Goal: Ask a question

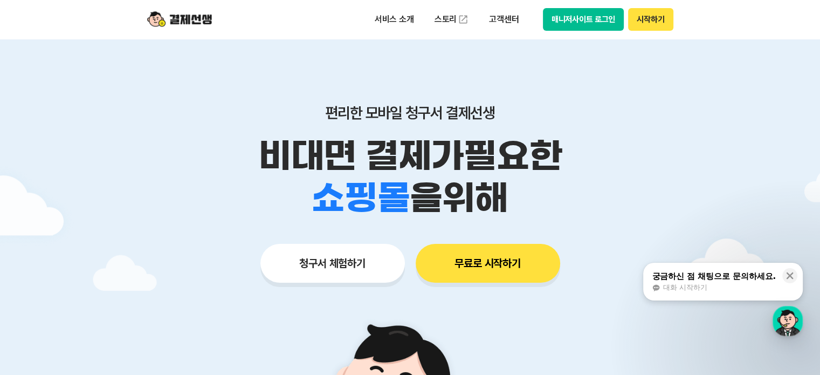
click at [742, 280] on div "궁금하신 점 채팅으로 문의하세요." at bounding box center [714, 276] width 124 height 11
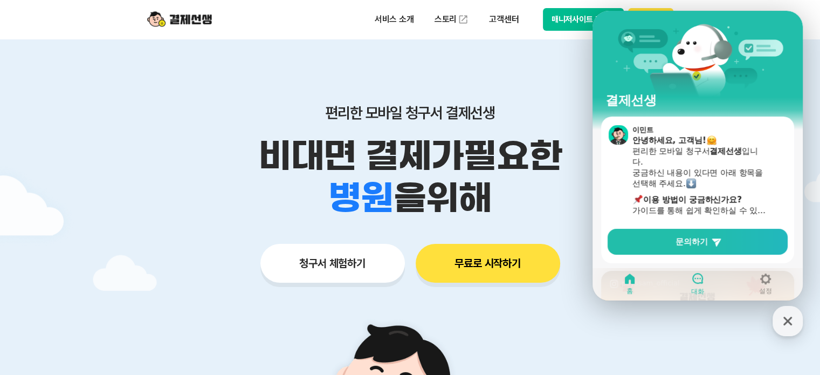
click at [697, 284] on icon at bounding box center [697, 278] width 13 height 13
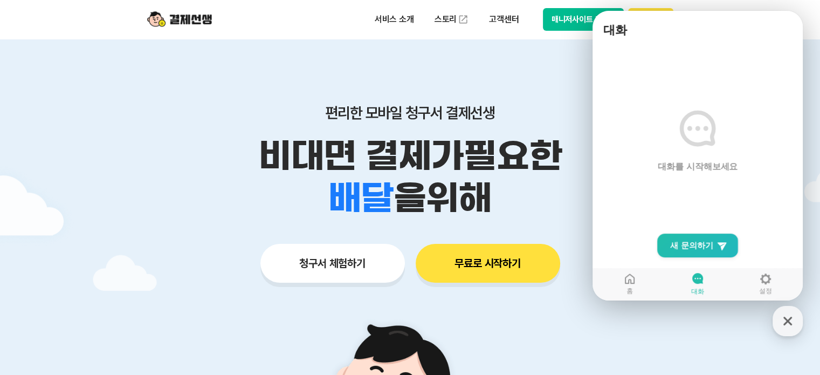
click at [699, 181] on main "대화를 시작해보세요" at bounding box center [698, 171] width 210 height 257
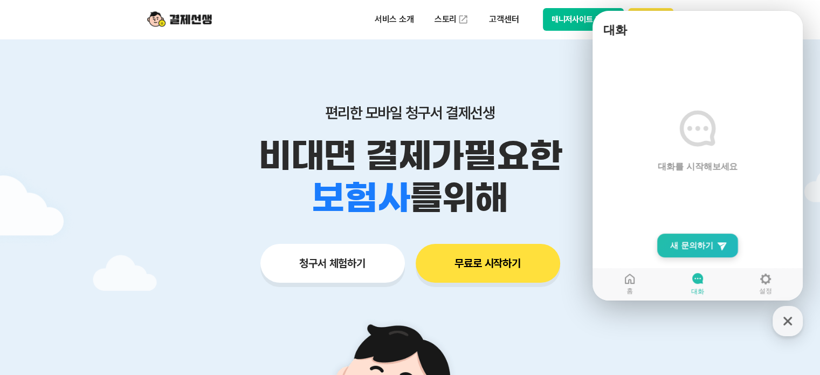
click at [697, 249] on span "새 문의하기" at bounding box center [691, 245] width 43 height 11
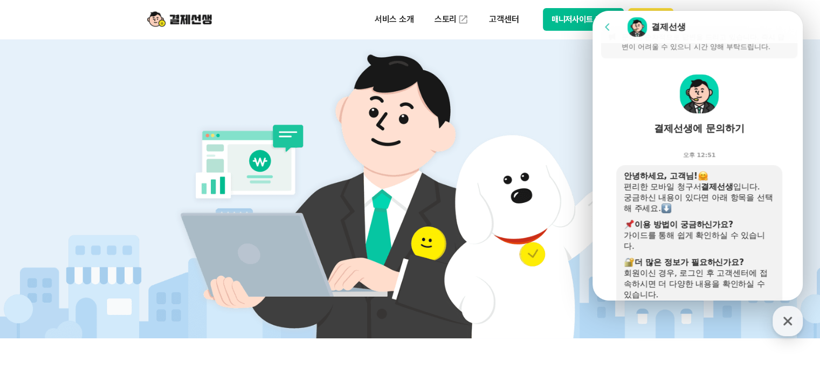
scroll to position [20, 0]
click at [710, 131] on div "결제선생에 문의하기" at bounding box center [699, 128] width 91 height 13
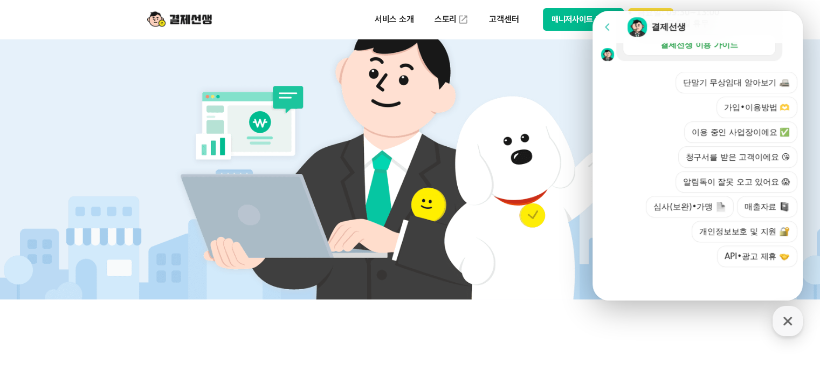
scroll to position [324, 0]
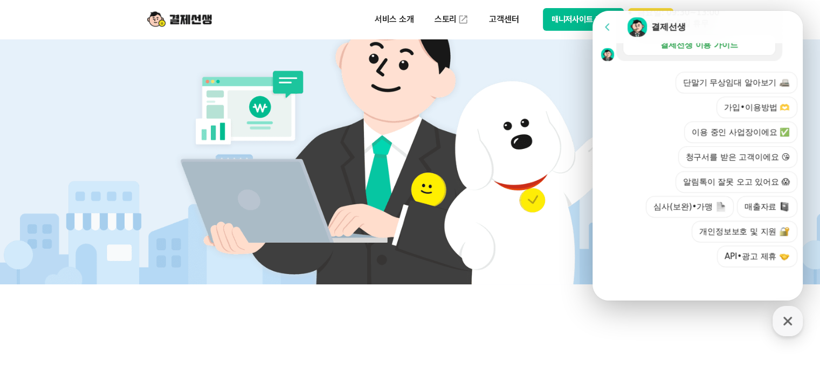
click at [730, 132] on button "이용 중인 사업장이에요 ✅" at bounding box center [740, 132] width 113 height 22
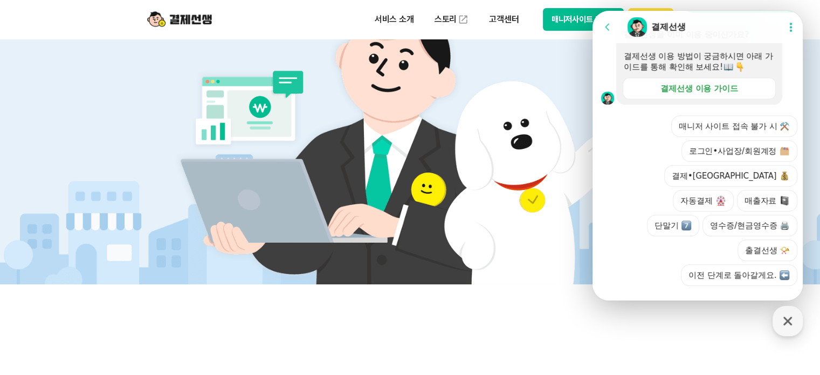
scroll to position [472, 0]
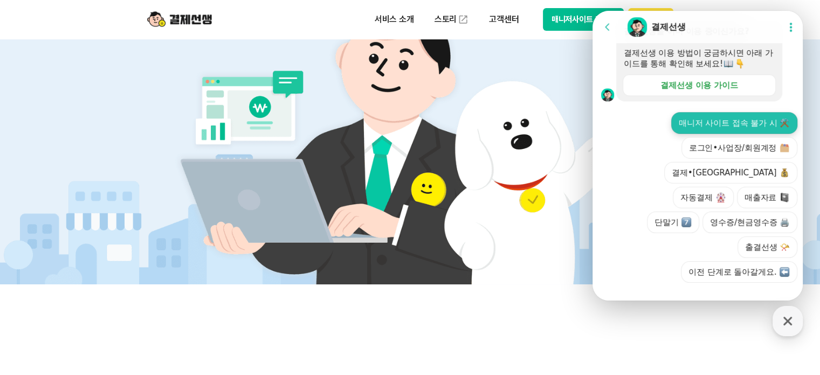
click at [760, 134] on button "매니저 사이트 접속 불가 시 ⚒️" at bounding box center [734, 123] width 126 height 22
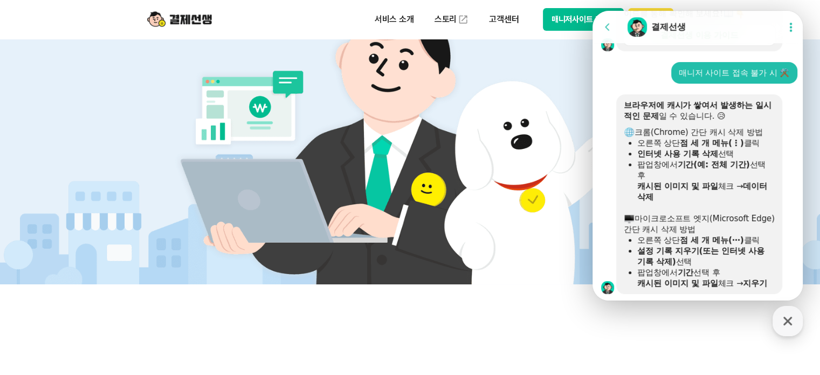
scroll to position [519, 0]
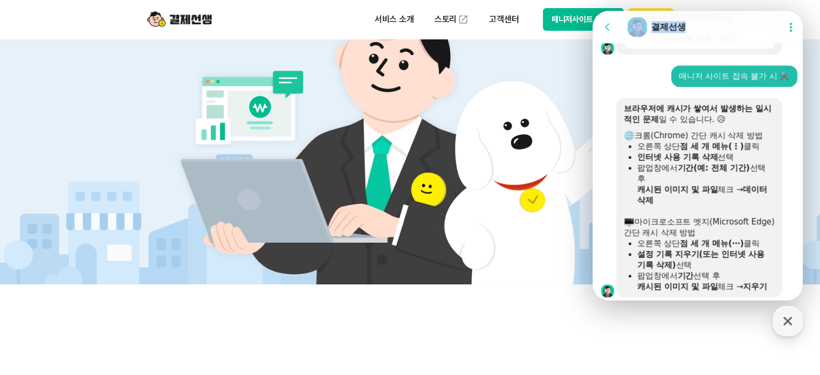
drag, startPoint x: 687, startPoint y: 33, endPoint x: 435, endPoint y: 46, distance: 251.7
click at [593, 11] on html "Go to previous page Chat Room 결제선생 Show userchat action dialog Message List 문의는…" at bounding box center [698, 11] width 210 height 0
click at [812, 12] on header "서비스 소개 스토리 고객센터 매니저사이트 로그인 시작하기" at bounding box center [410, 19] width 820 height 39
